Goal: Check status: Check status

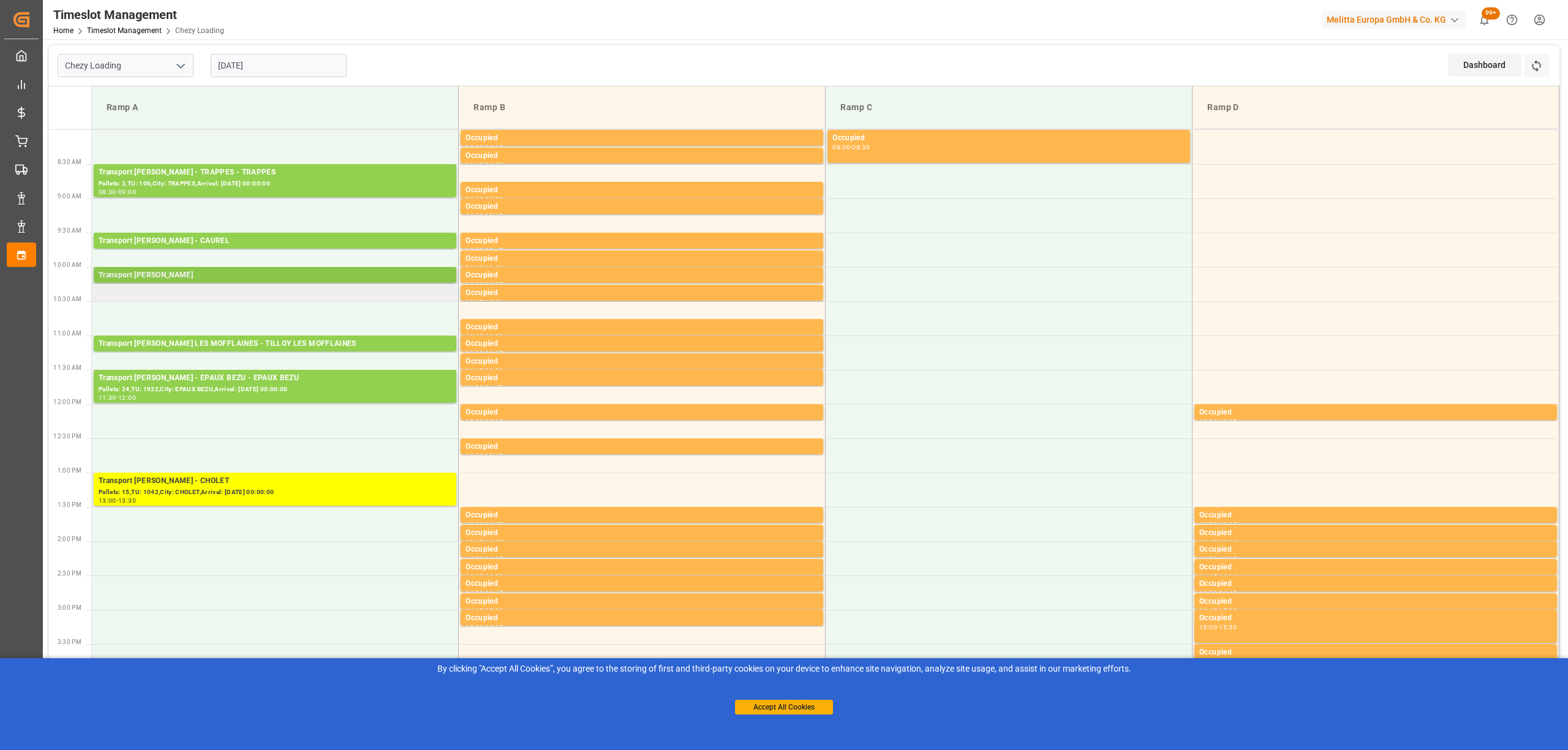
click at [317, 275] on div "Transport [PERSON_NAME]" at bounding box center [275, 275] width 353 height 12
click at [343, 391] on div "Pallets: 24,TU: 1932,City: EPAUX BEZU,Arrival: [DATE] 00:00:00" at bounding box center [275, 390] width 353 height 11
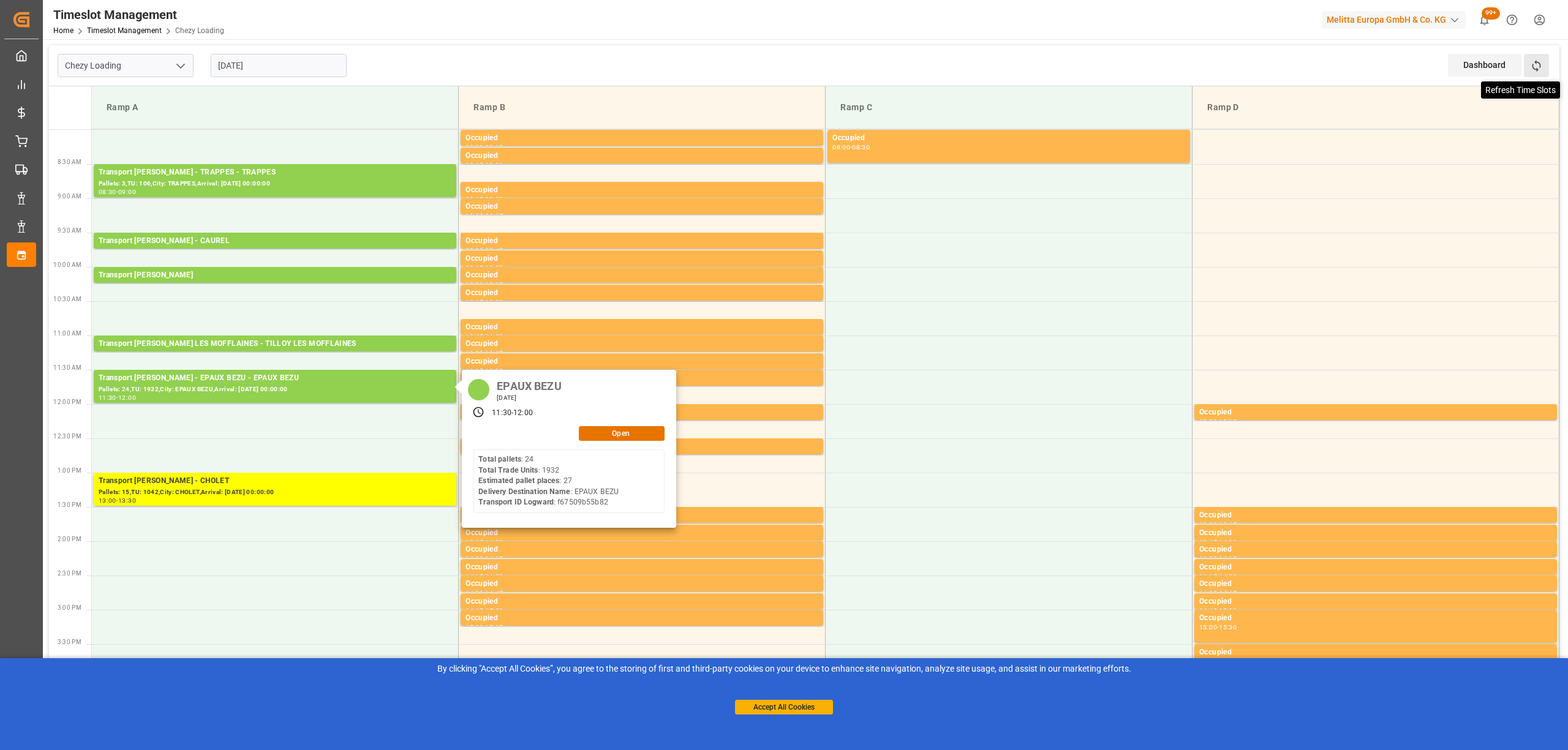
click at [1537, 66] on icon at bounding box center [1536, 65] width 13 height 13
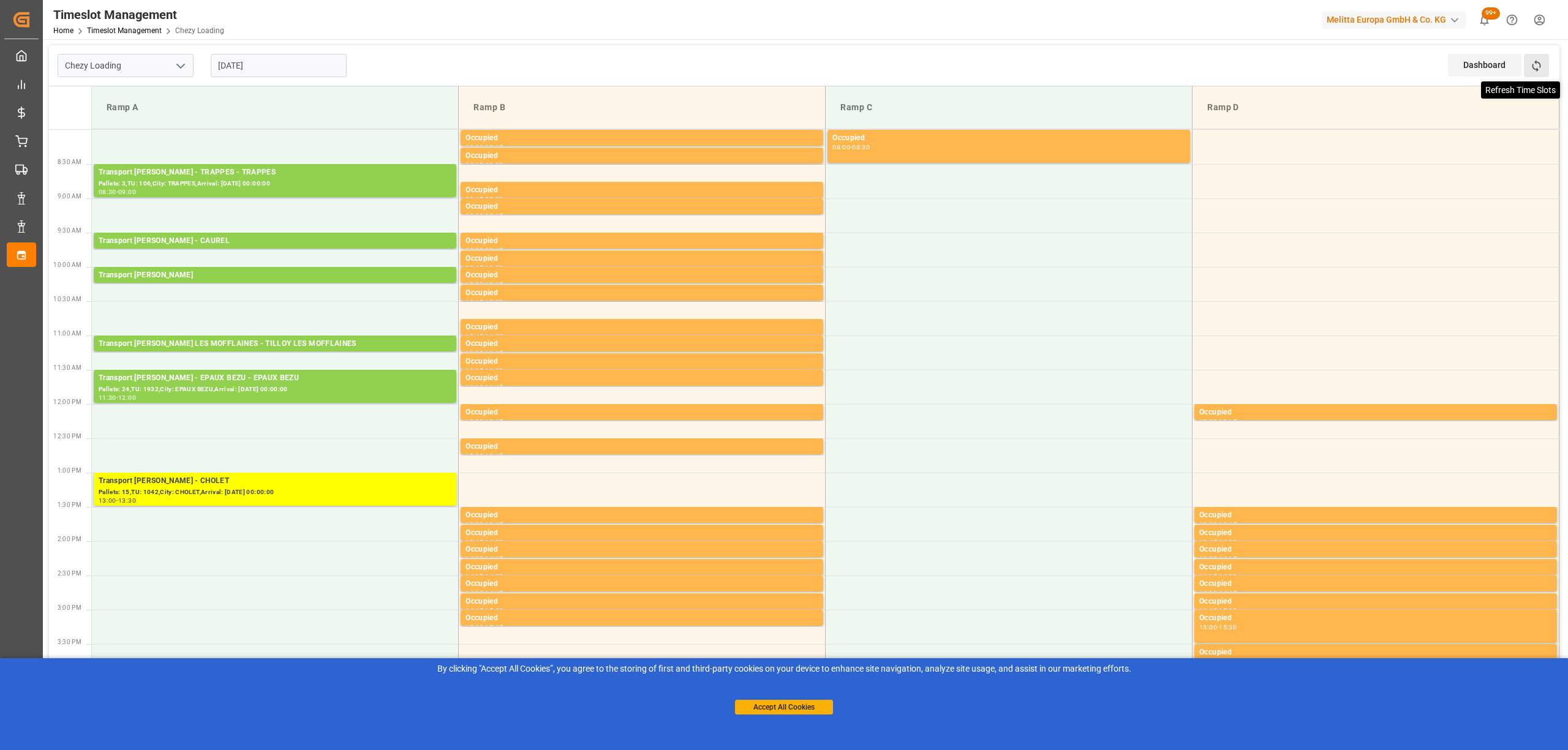
click at [1536, 69] on icon at bounding box center [1536, 65] width 9 height 11
